Goal: Register for event/course

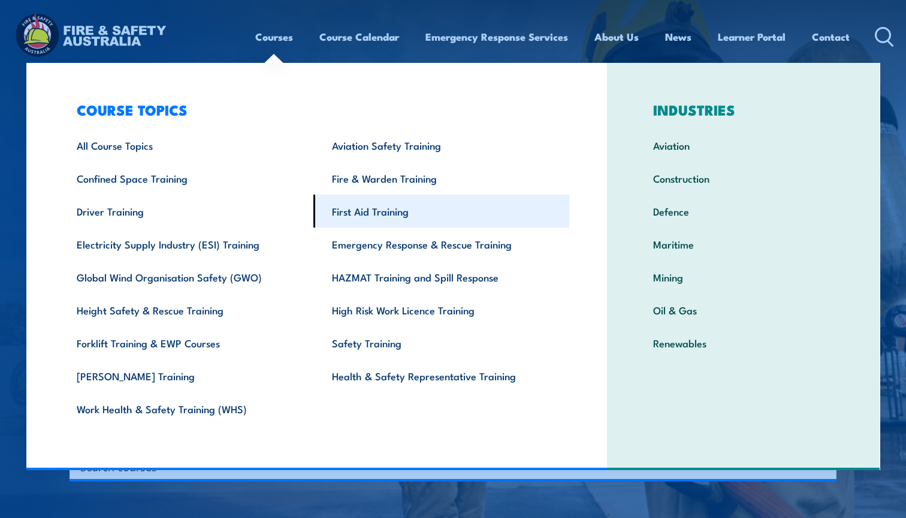
click at [370, 213] on link "First Aid Training" at bounding box center [441, 211] width 256 height 33
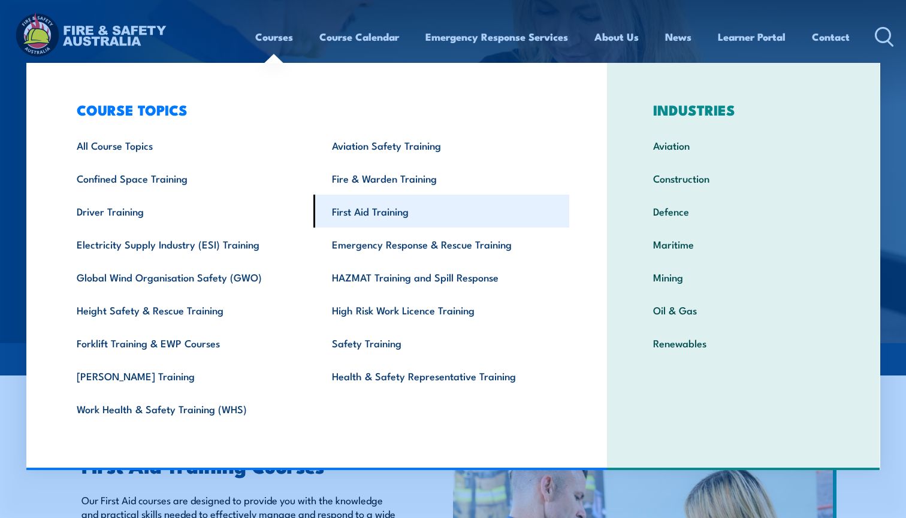
click at [380, 210] on link "First Aid Training" at bounding box center [441, 211] width 256 height 33
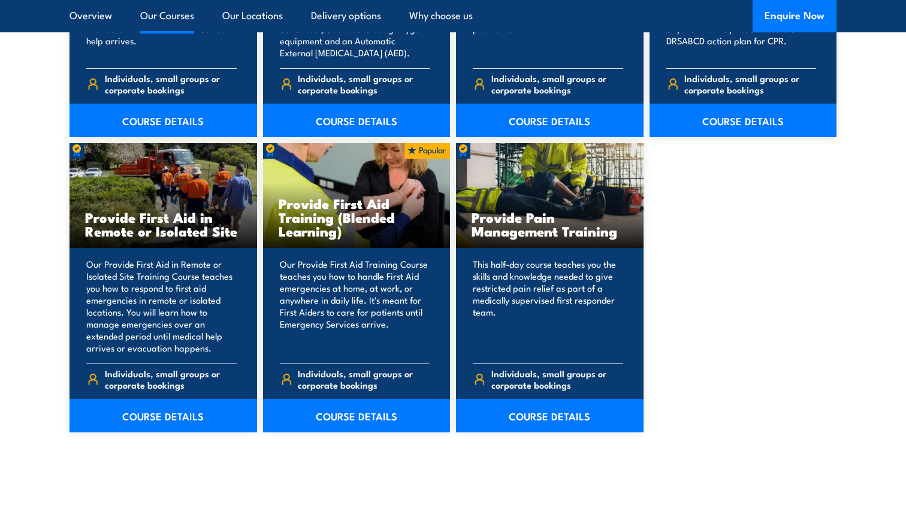
scroll to position [1726, 0]
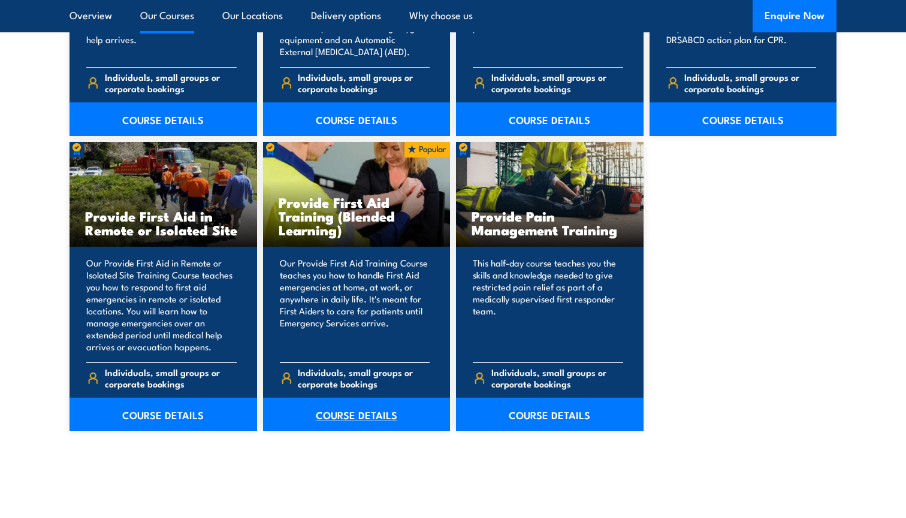
click at [346, 412] on link "COURSE DETAILS" at bounding box center [356, 415] width 187 height 34
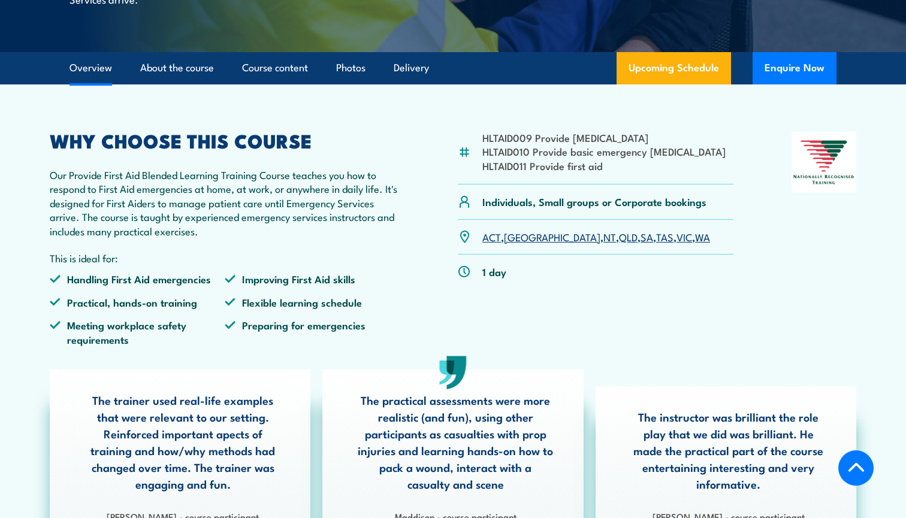
scroll to position [295, 0]
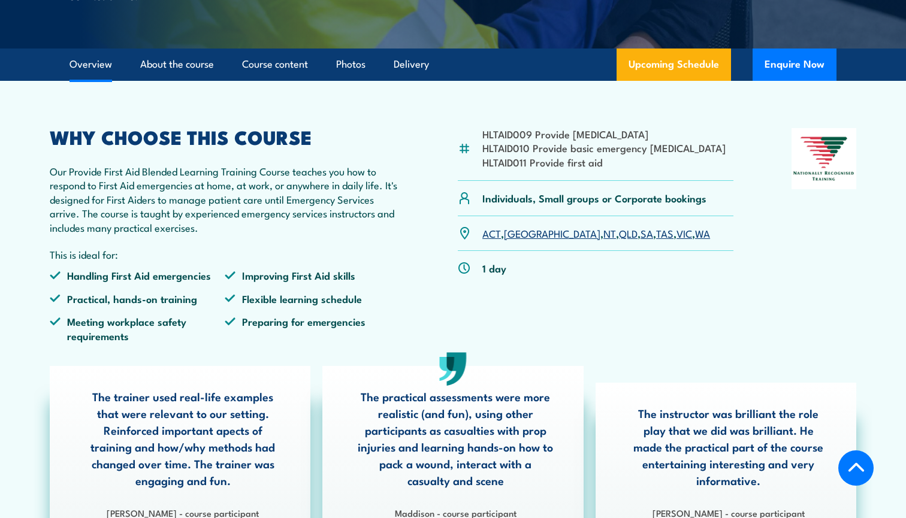
click at [676, 240] on link "VIC" at bounding box center [684, 233] width 16 height 14
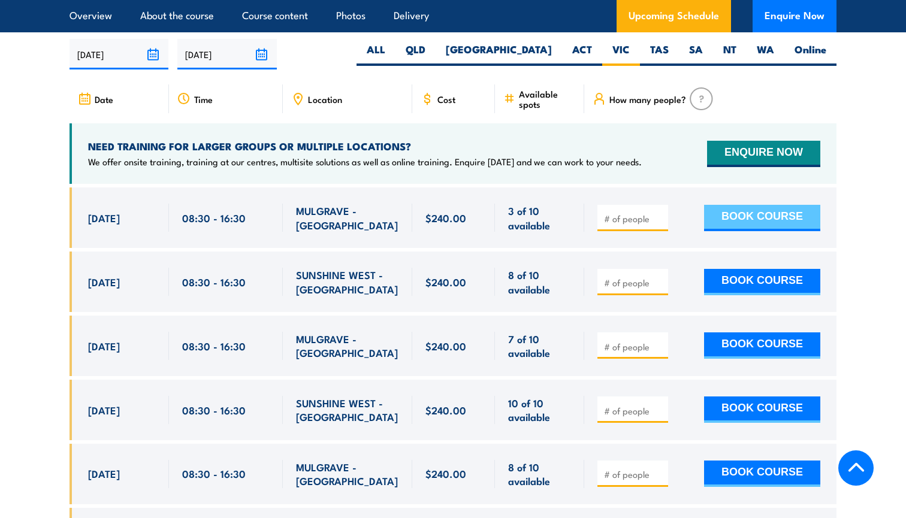
click at [760, 216] on button "BOOK COURSE" at bounding box center [762, 218] width 116 height 26
type input "1"
click at [660, 214] on input "1" at bounding box center [634, 219] width 60 height 12
click at [765, 216] on button "BOOK COURSE" at bounding box center [762, 218] width 116 height 26
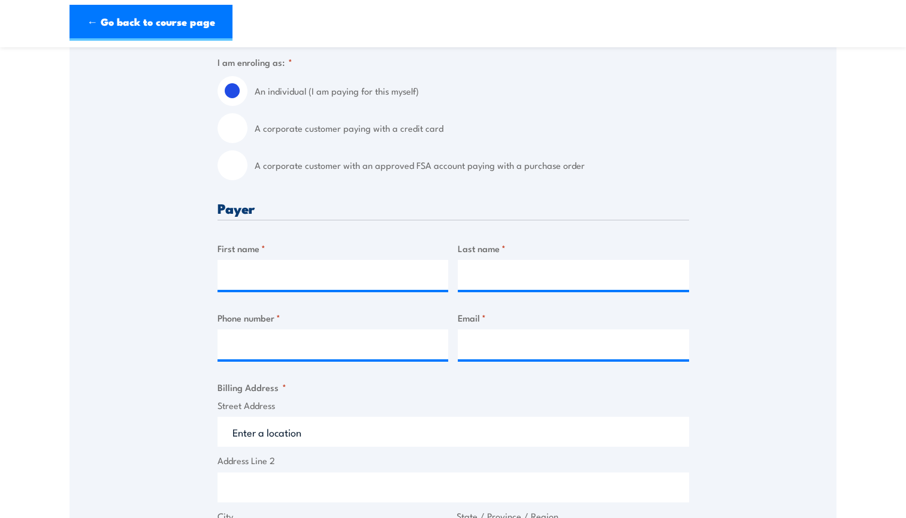
scroll to position [319, 0]
type input "Quoc"
click at [293, 282] on input "Quoc" at bounding box center [332, 274] width 231 height 30
click at [484, 277] on input "Last name *" at bounding box center [573, 274] width 231 height 30
click at [271, 279] on input "Quoc" at bounding box center [332, 274] width 231 height 30
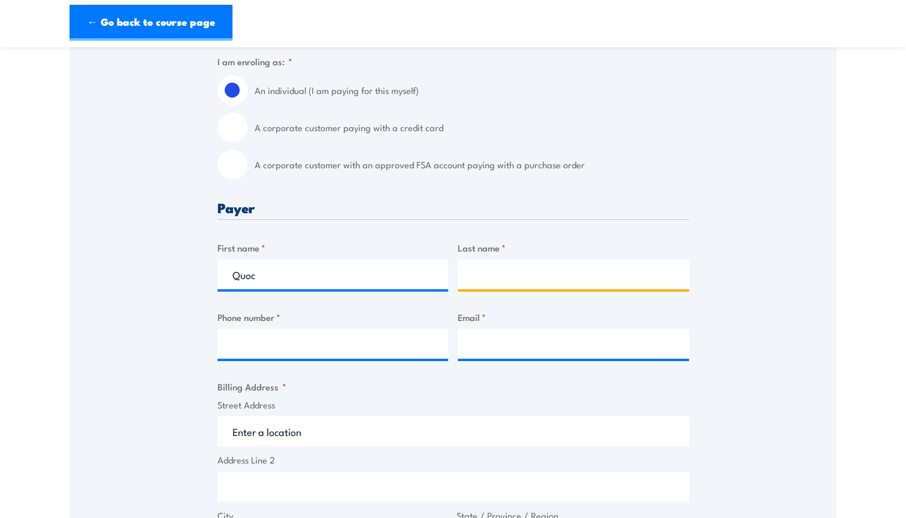
click at [477, 279] on input "Last name *" at bounding box center [573, 274] width 231 height 30
type input "Tran"
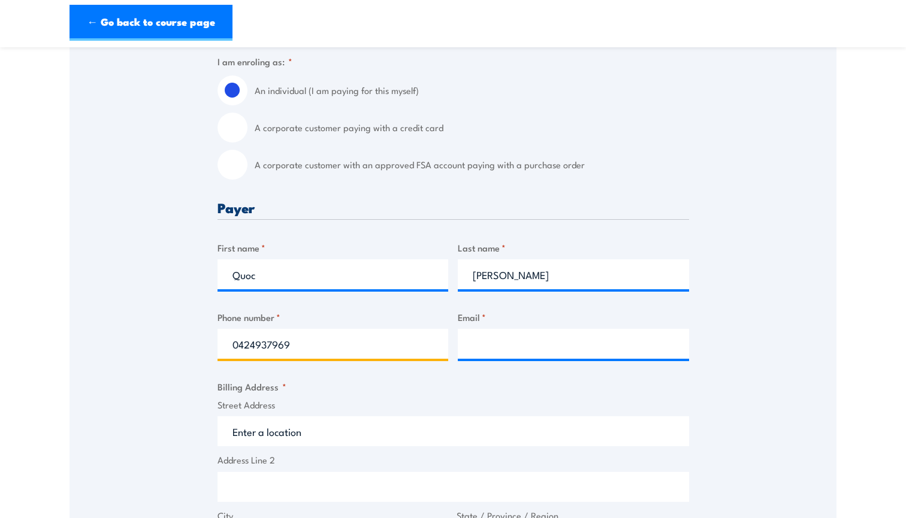
type input "0424937969"
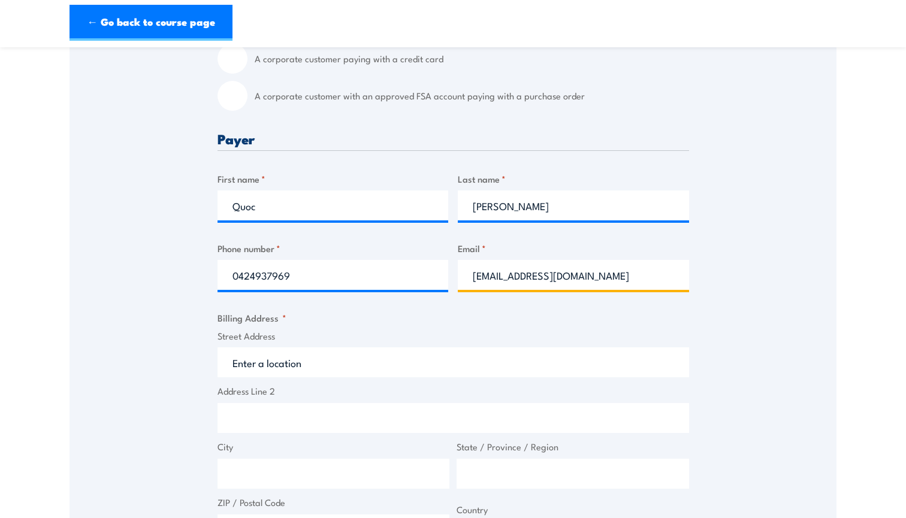
scroll to position [396, 0]
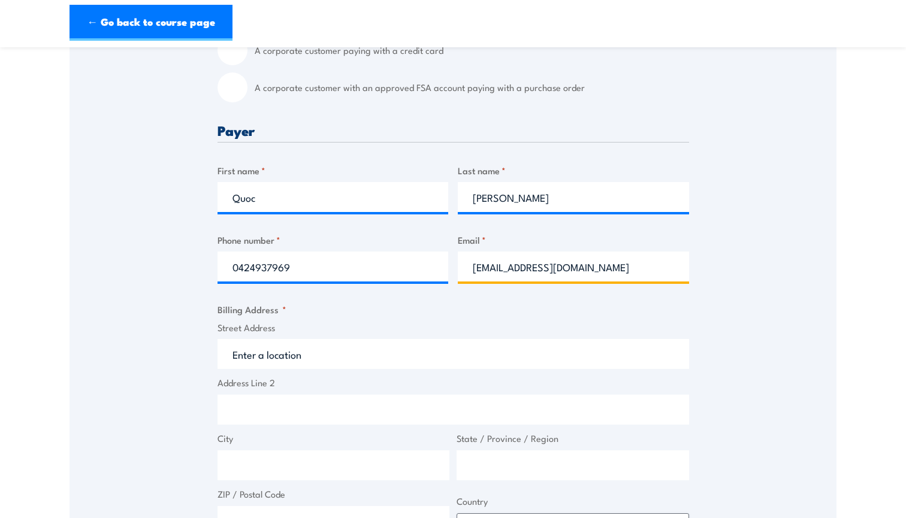
type input "phong_tran@y7mail.com"
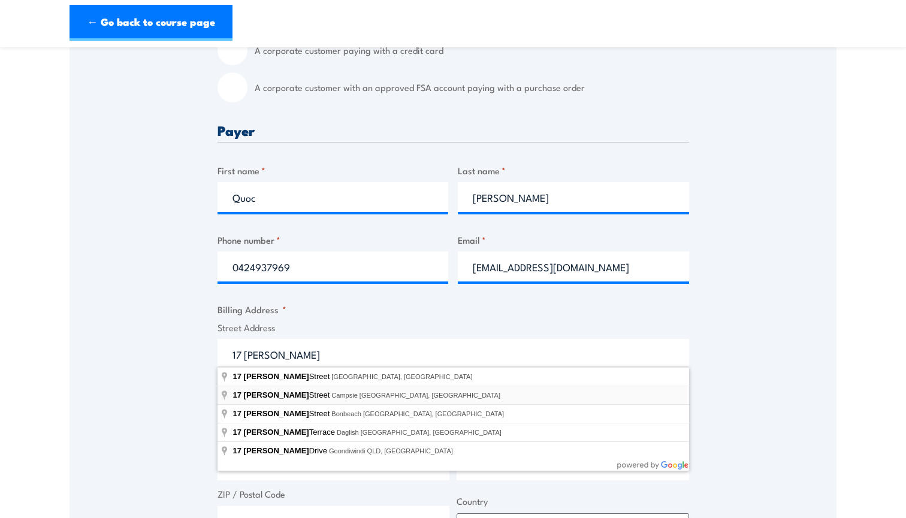
type input "17 Troy Street, Campsie NSW, Australia"
type input "17 Troy St"
type input "Campsie"
type input "New South Wales"
type input "2194"
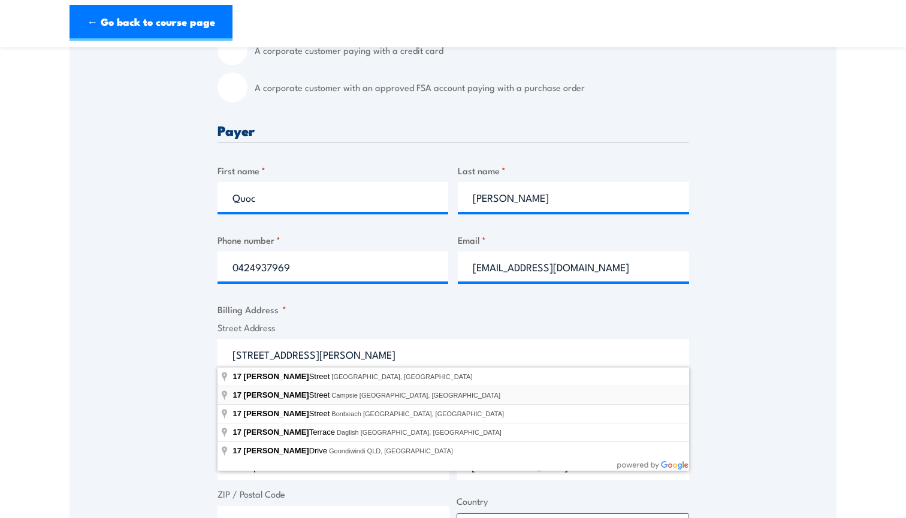
select select "Australia"
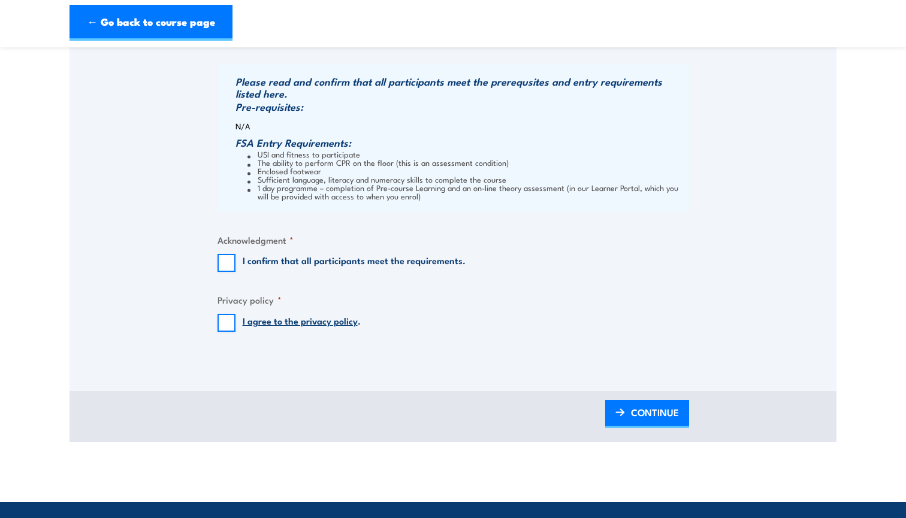
scroll to position [950, 0]
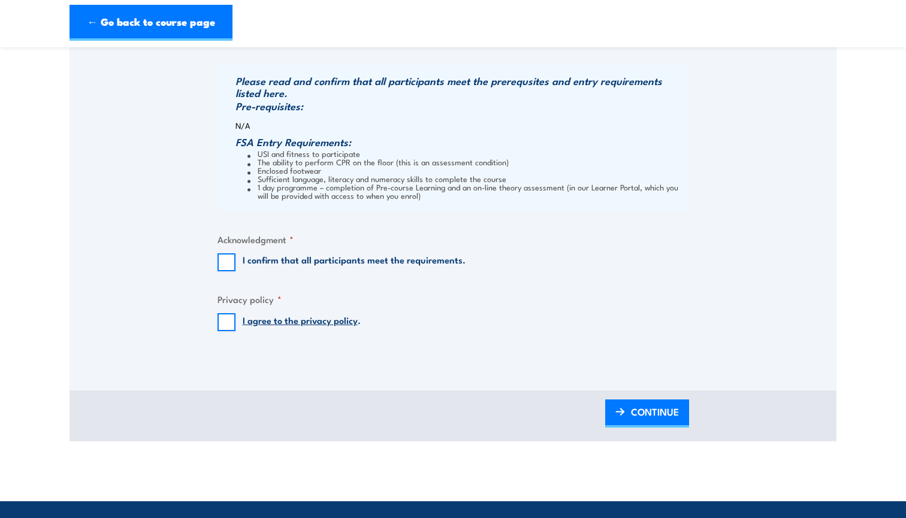
click at [227, 261] on input "I confirm that all participants meet the requirements." at bounding box center [226, 262] width 18 height 18
checkbox input "true"
click at [227, 317] on input "I agree to the privacy policy ." at bounding box center [226, 322] width 18 height 18
checkbox input "true"
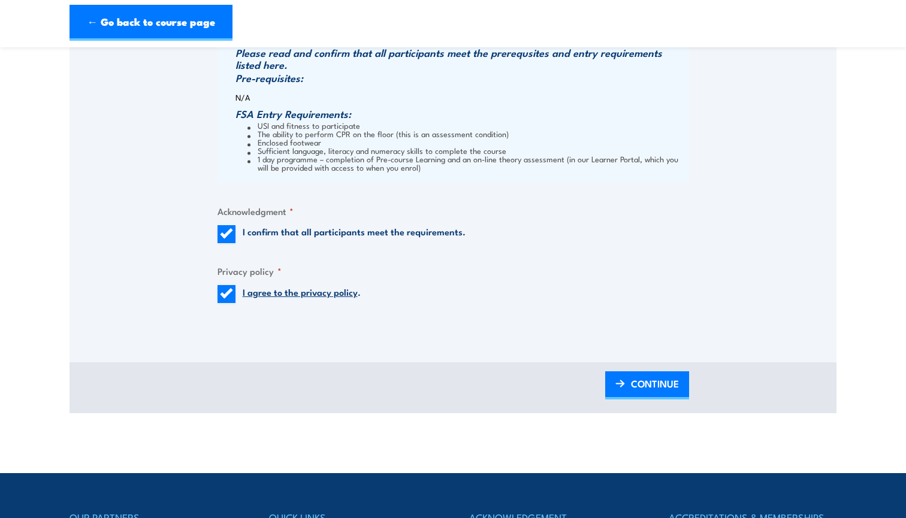
scroll to position [979, 0]
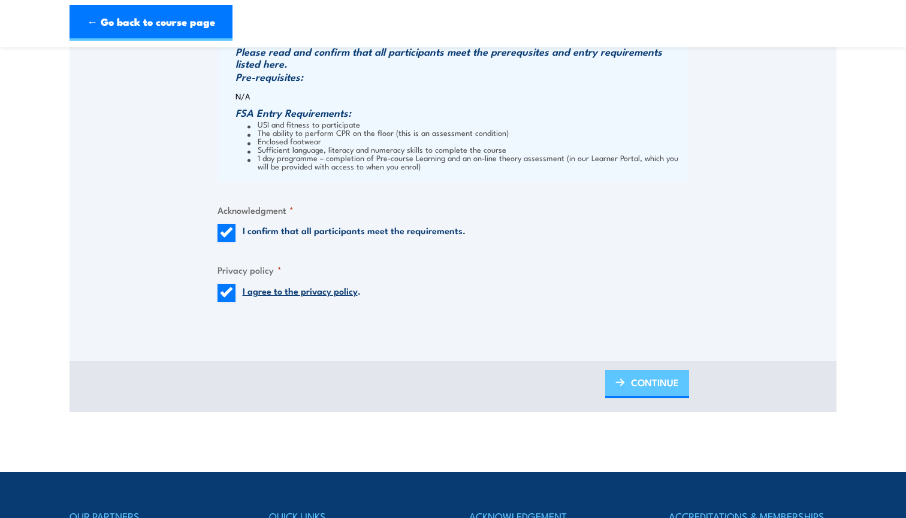
click at [649, 382] on span "CONTINUE" at bounding box center [655, 383] width 48 height 32
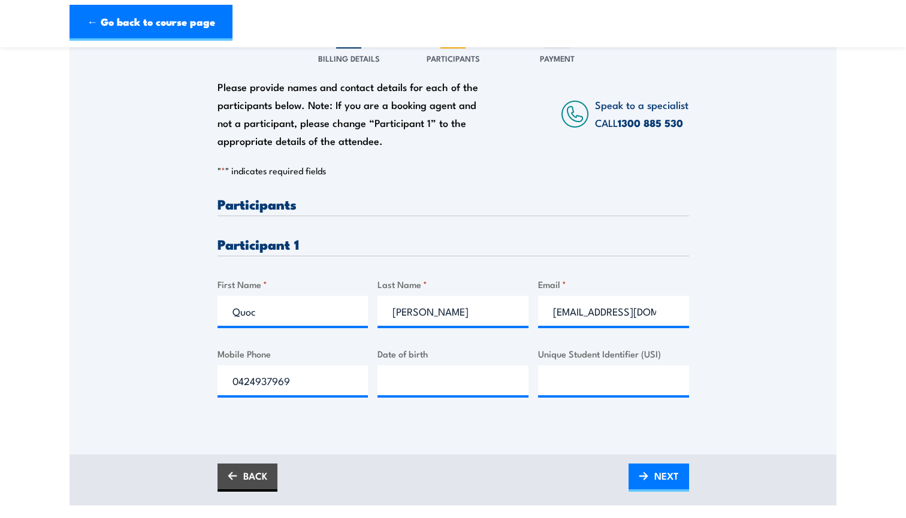
scroll to position [173, 0]
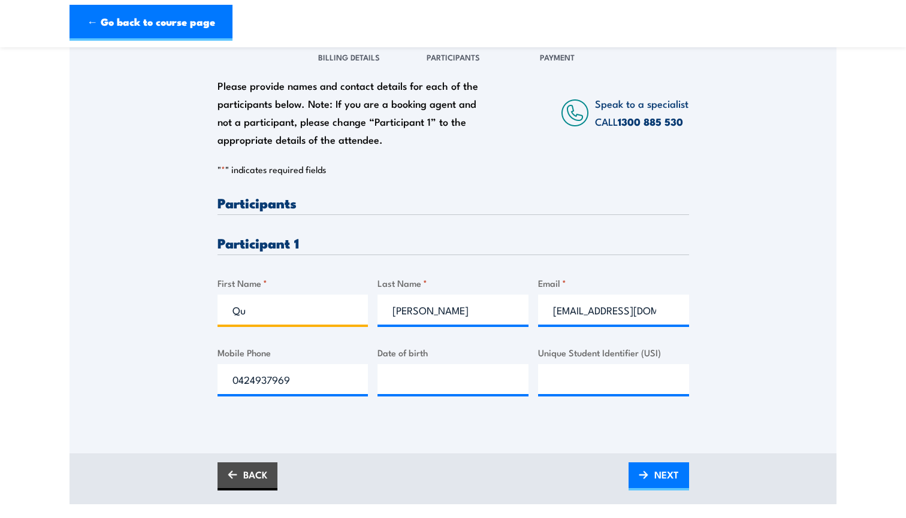
type input "Q"
type input "Brandon"
type input "T"
type input "Laxton"
type input "p"
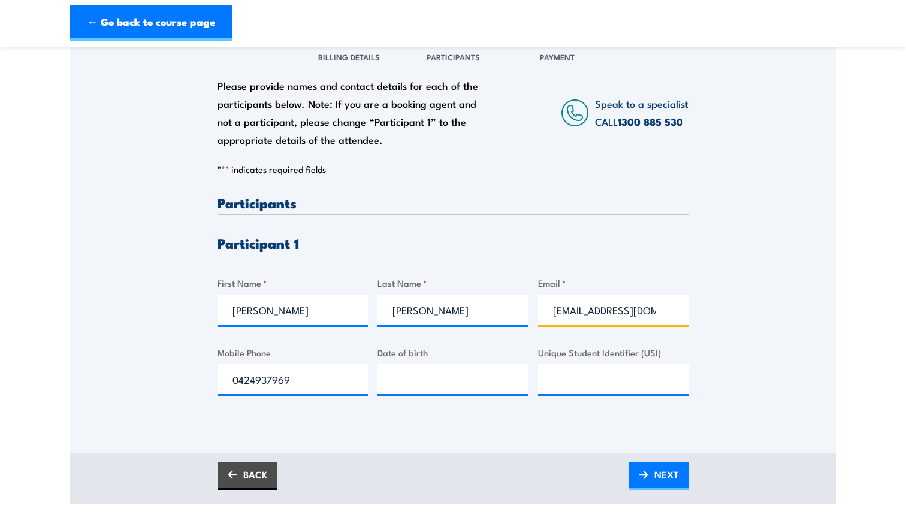
type input "brandonlaxton9@outlook.com"
click at [316, 382] on input "0424937969" at bounding box center [292, 379] width 151 height 30
type input "0401319599"
type input "17/10/1998"
click at [591, 374] on input "Unique Student Identifier (USI)" at bounding box center [613, 379] width 151 height 30
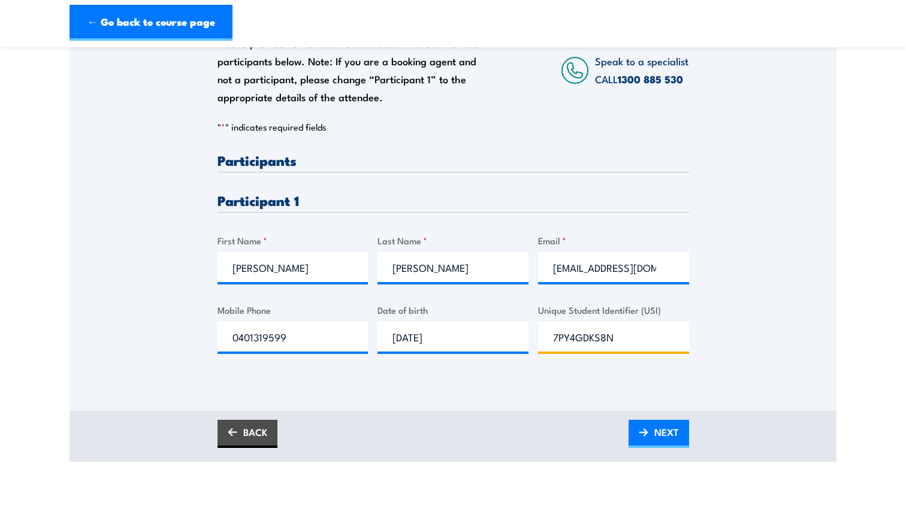
scroll to position [219, 0]
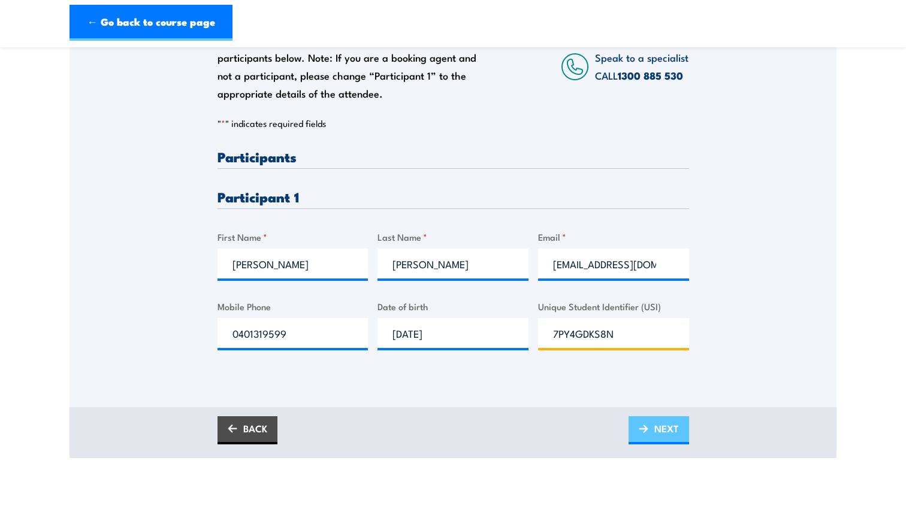
type input "7PY4GDKS8N"
click at [663, 427] on span "NEXT" at bounding box center [666, 429] width 25 height 32
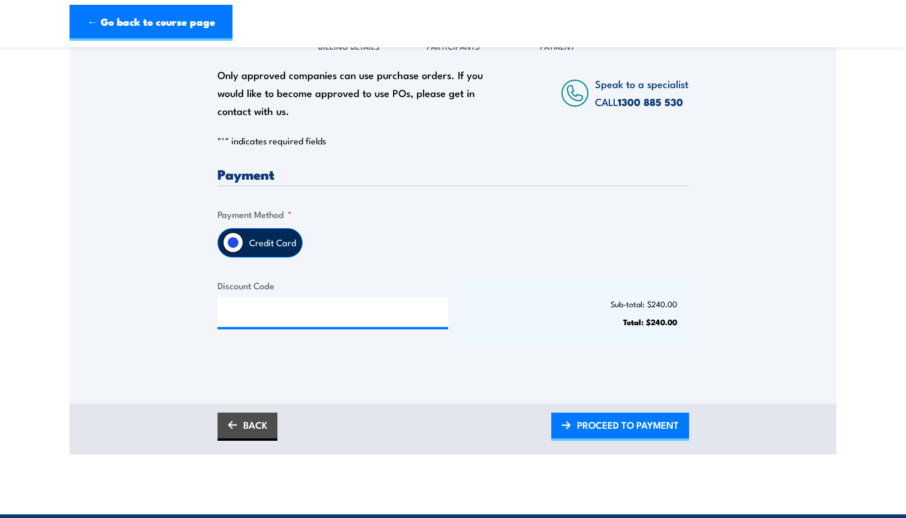
scroll to position [186, 0]
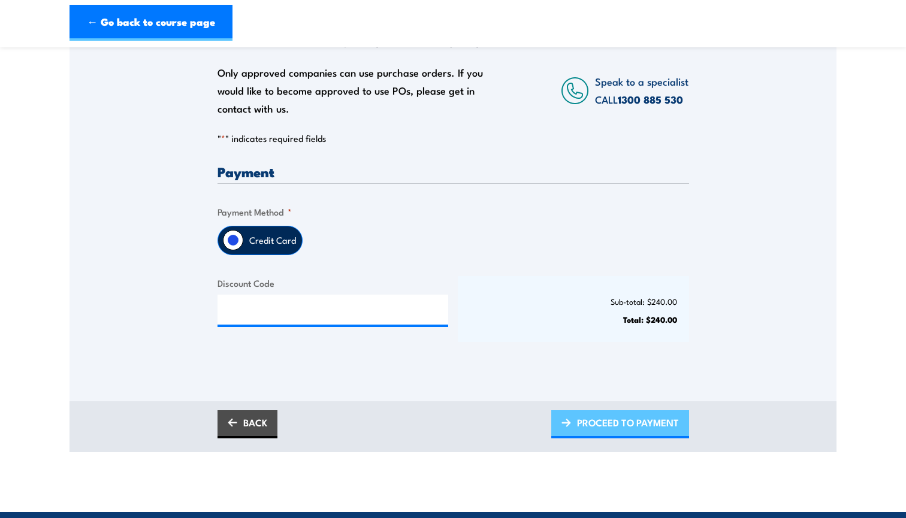
click at [629, 419] on span "PROCEED TO PAYMENT" at bounding box center [628, 423] width 102 height 32
